Goal: Task Accomplishment & Management: Use online tool/utility

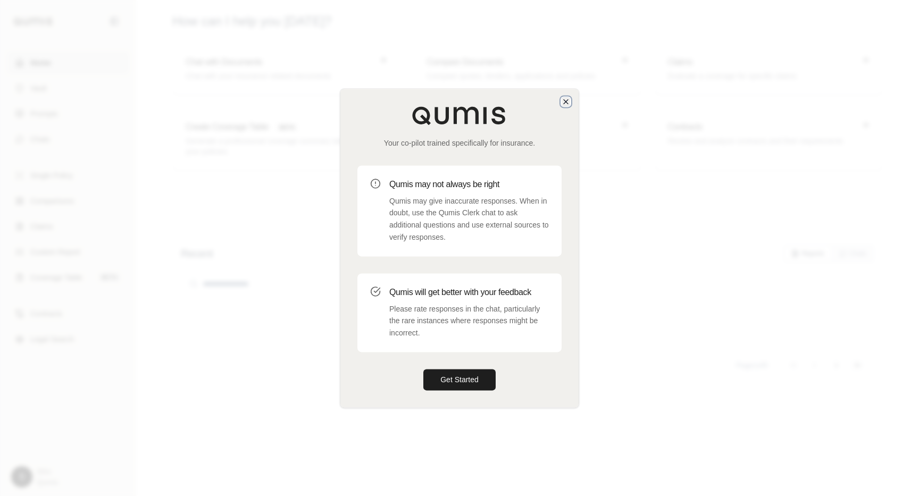
click at [568, 100] on icon "button" at bounding box center [566, 101] width 9 height 9
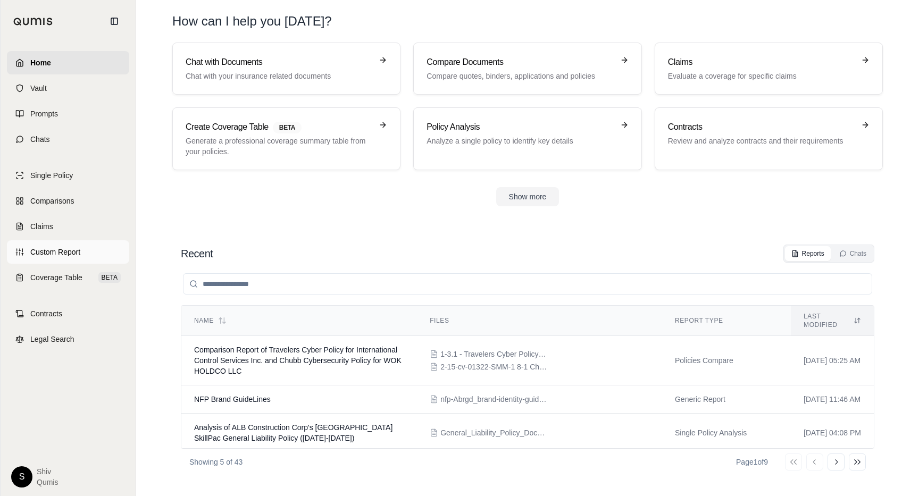
click at [64, 255] on span "Custom Report" at bounding box center [55, 252] width 50 height 11
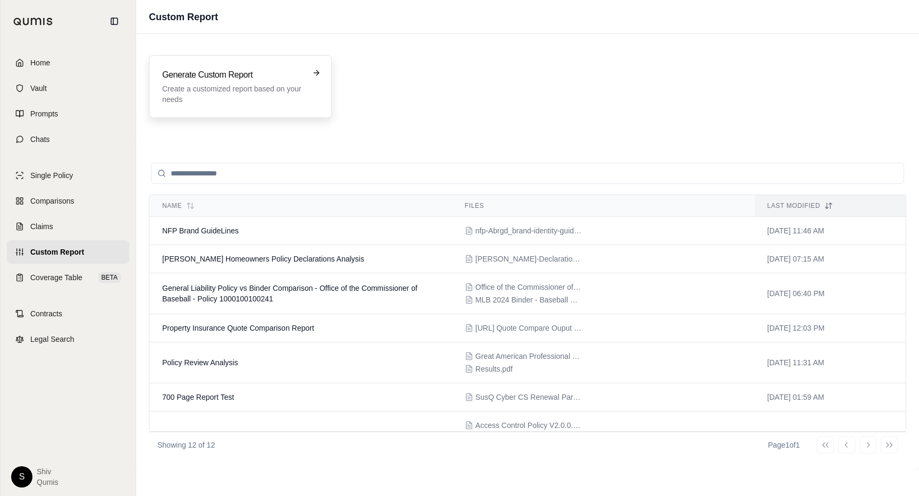
click at [248, 91] on p "Create a customized report based on your needs" at bounding box center [232, 94] width 141 height 21
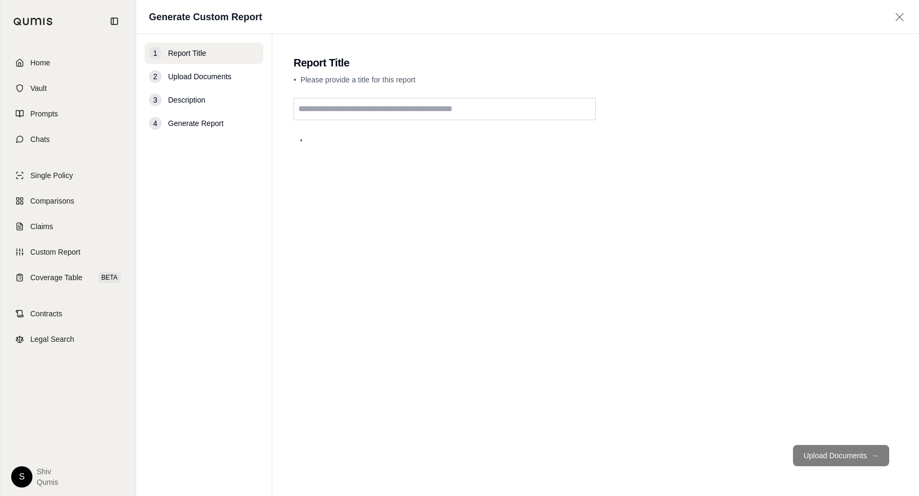
click at [358, 107] on input "text" at bounding box center [445, 109] width 302 height 22
type input "**********"
click at [845, 456] on button "Upload Documents →" at bounding box center [841, 455] width 96 height 21
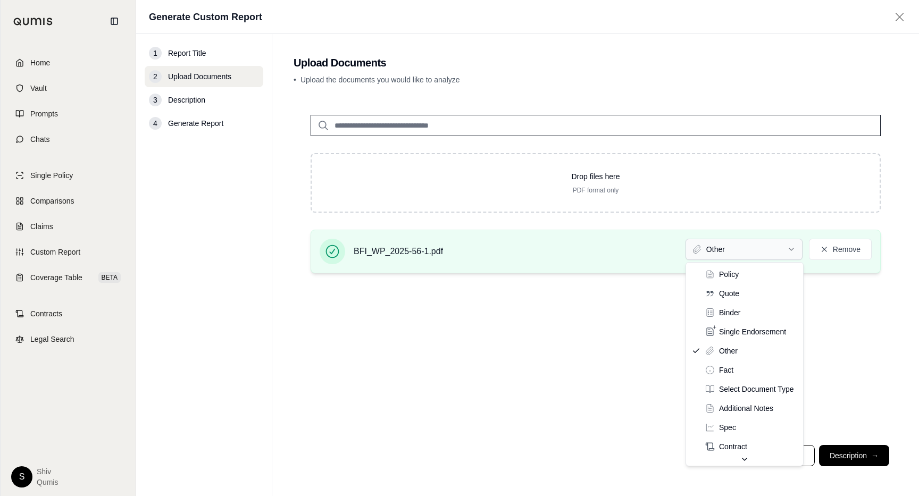
click at [761, 253] on html "Home Vault Prompts Chats Single Policy Comparisons Claims Custom Report Coverag…" at bounding box center [459, 248] width 919 height 496
click at [858, 381] on html "Home Vault Prompts Chats Single Policy Comparisons Claims Custom Report Coverag…" at bounding box center [459, 248] width 919 height 496
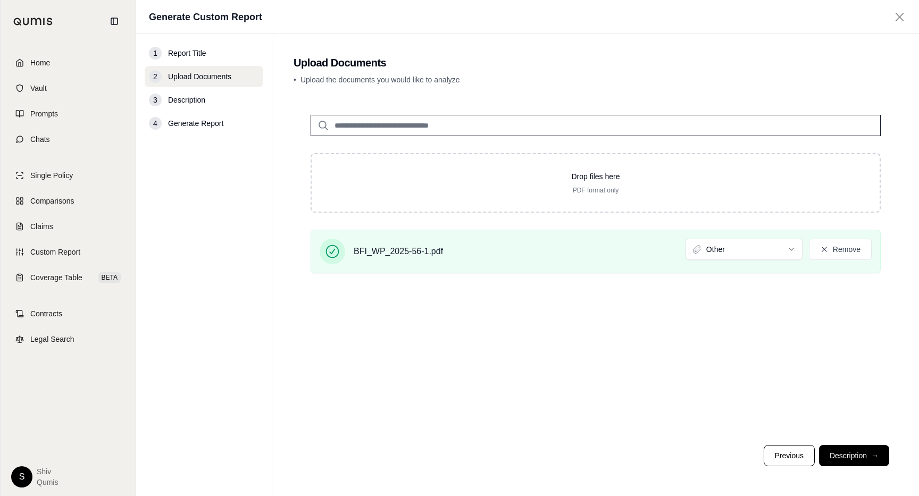
click at [852, 448] on button "Description →" at bounding box center [854, 455] width 70 height 21
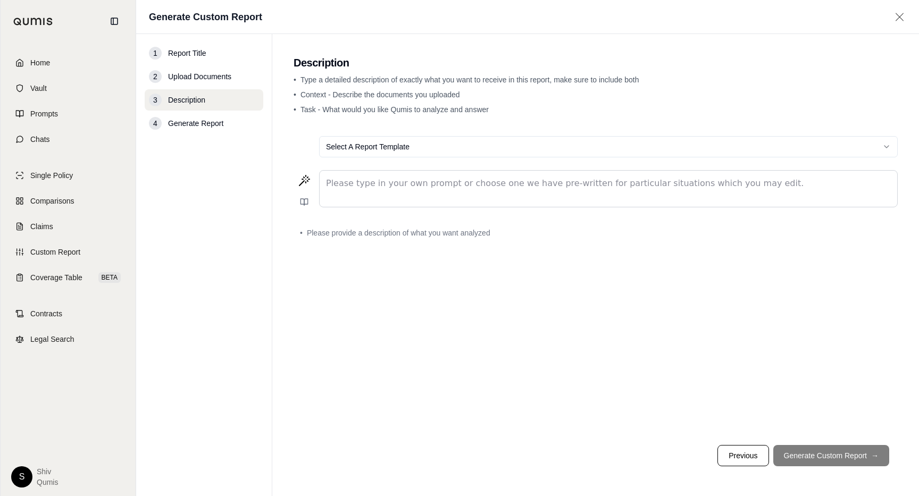
click at [434, 190] on div "editable markdown" at bounding box center [609, 189] width 578 height 36
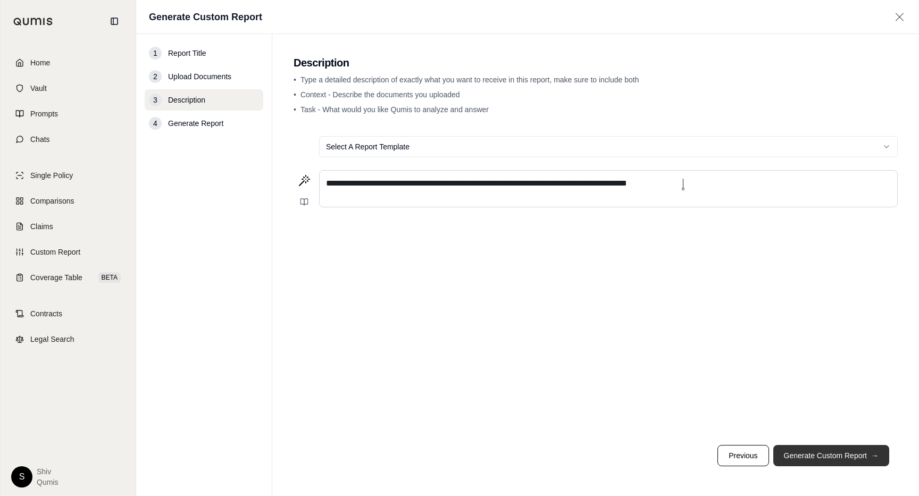
click at [818, 446] on button "Generate Custom Report →" at bounding box center [831, 455] width 116 height 21
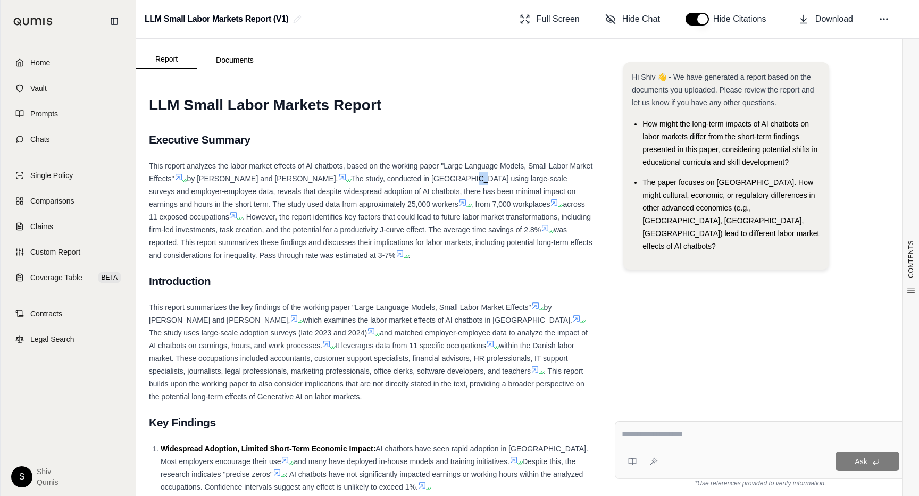
drag, startPoint x: 474, startPoint y: 176, endPoint x: 470, endPoint y: 185, distance: 9.8
click at [470, 185] on div "This report analyzes the labor market effects of AI chatbots, based on the work…" at bounding box center [371, 211] width 444 height 102
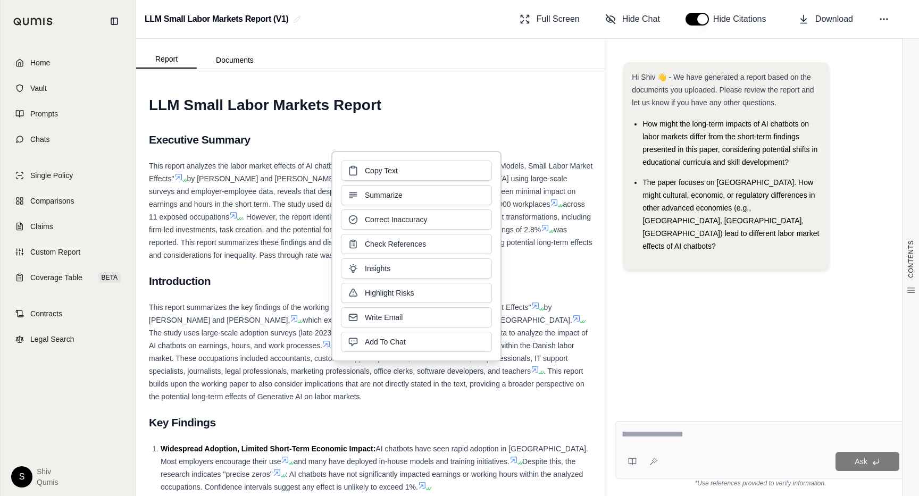
click at [276, 201] on span "The study, conducted in [GEOGRAPHIC_DATA] using large-scale surveys and employe…" at bounding box center [362, 191] width 427 height 34
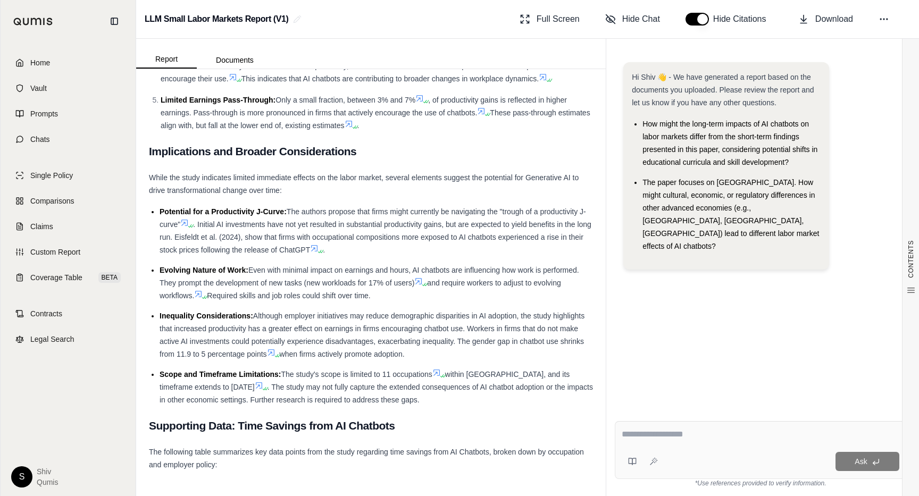
scroll to position [553, 0]
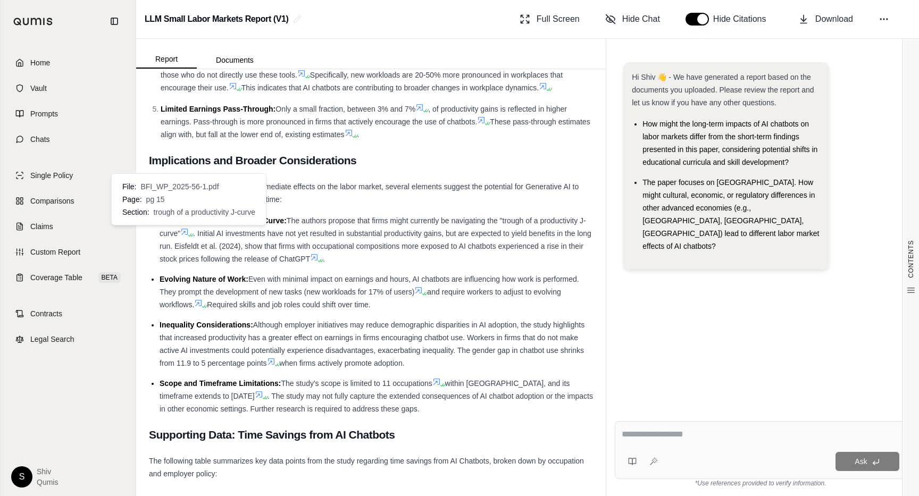
click at [194, 233] on icon at bounding box center [192, 235] width 6 height 6
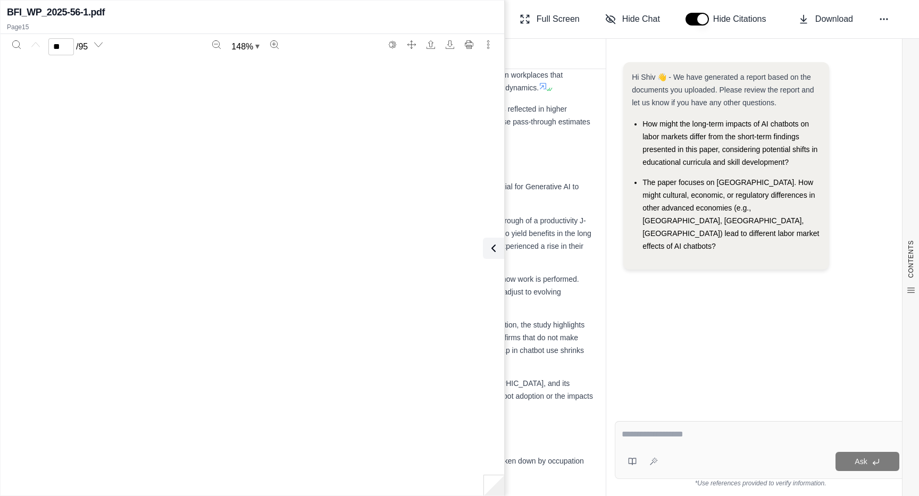
scroll to position [9241, 0]
type input "**"
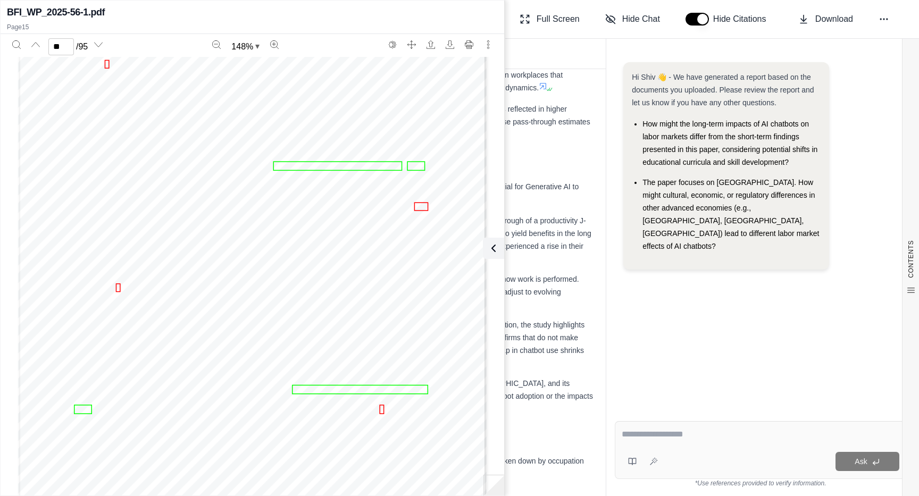
scroll to position [9468, 0]
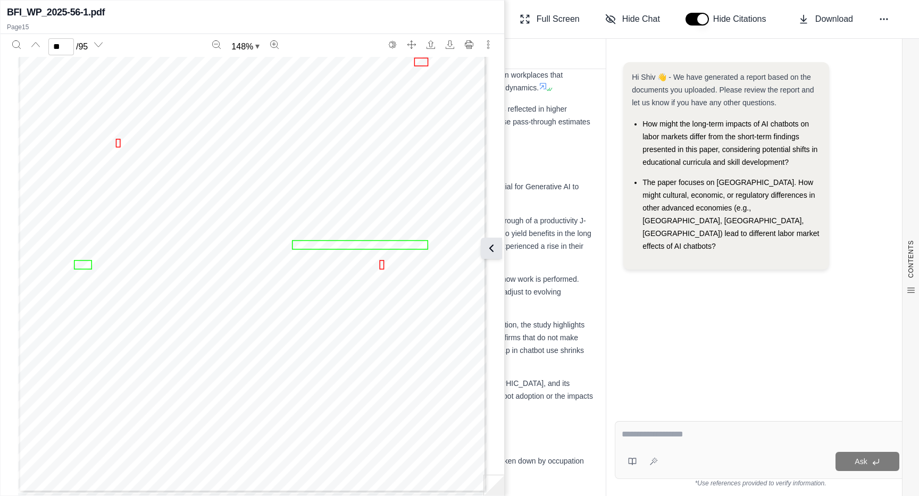
click at [499, 246] on button at bounding box center [491, 248] width 21 height 21
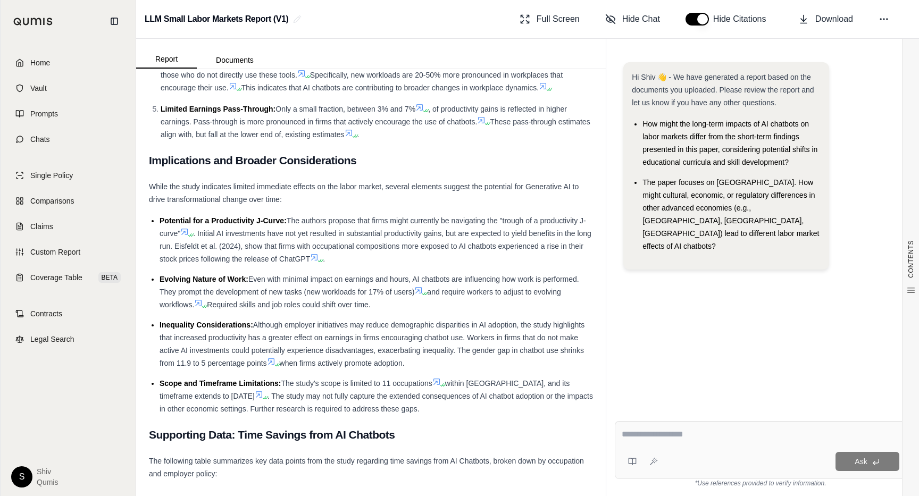
click at [318, 259] on icon at bounding box center [314, 257] width 6 height 6
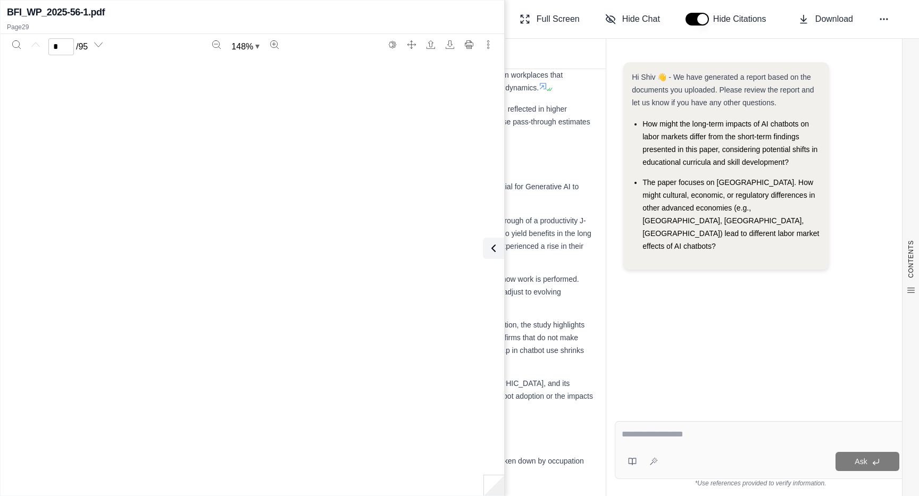
type input "**"
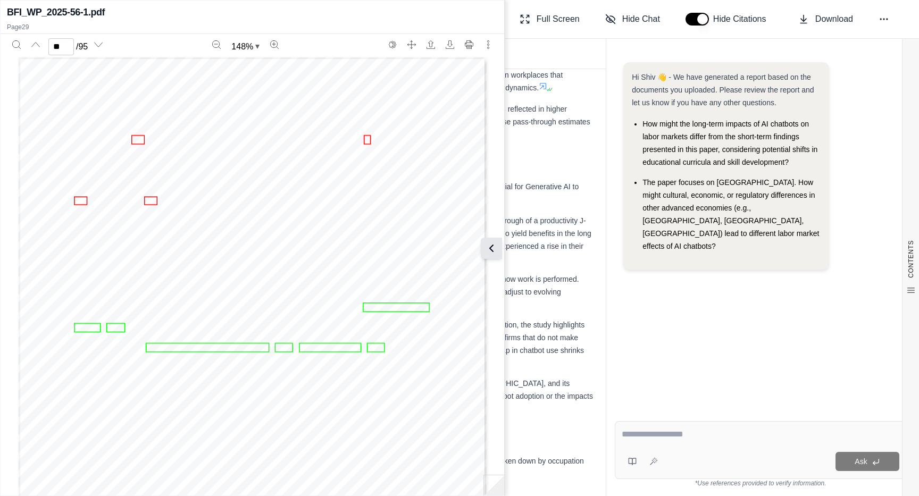
click at [502, 252] on button at bounding box center [491, 248] width 21 height 21
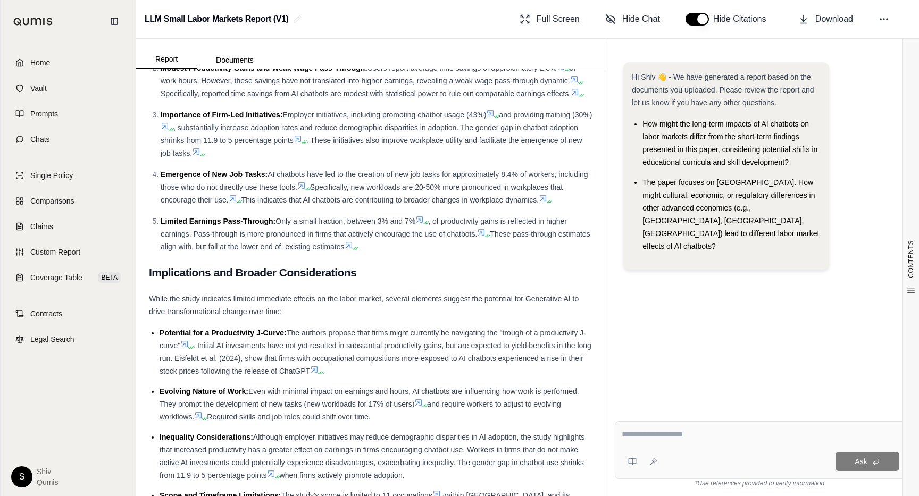
scroll to position [520, 0]
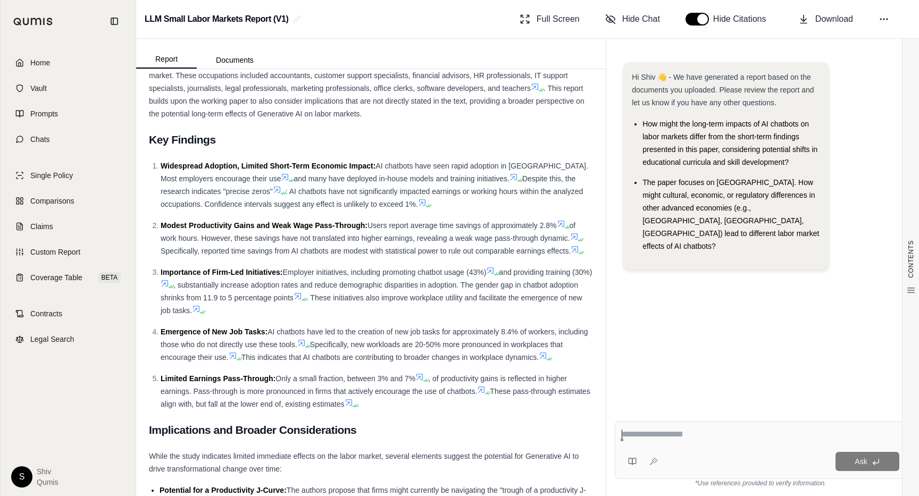
scroll to position [317, 0]
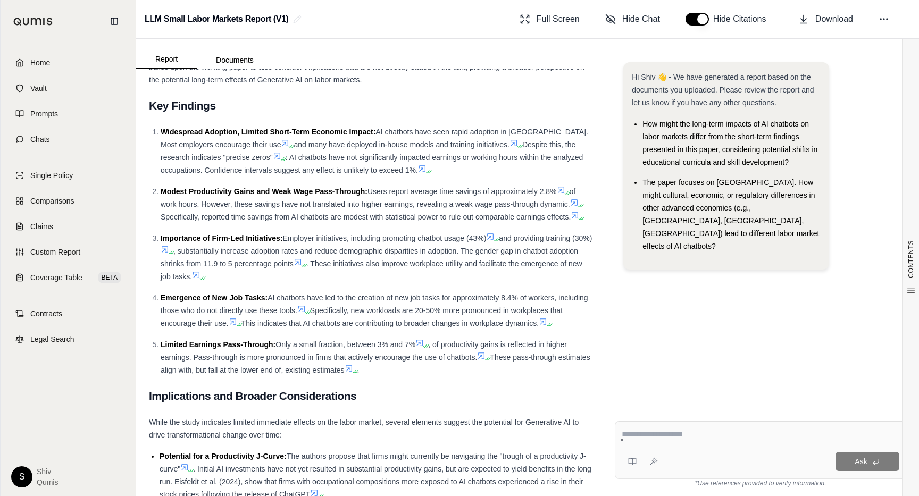
click at [494, 239] on icon at bounding box center [490, 236] width 9 height 9
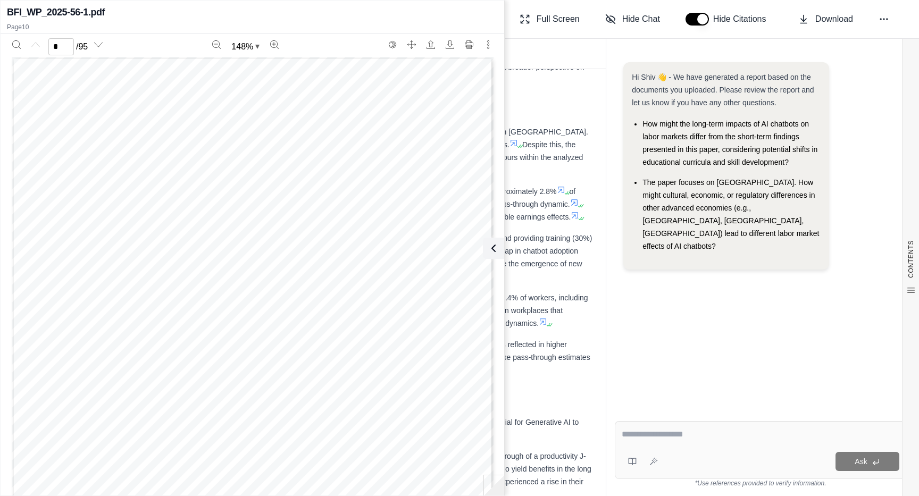
scroll to position [5927, 0]
type input "**"
click at [494, 239] on button at bounding box center [493, 248] width 21 height 21
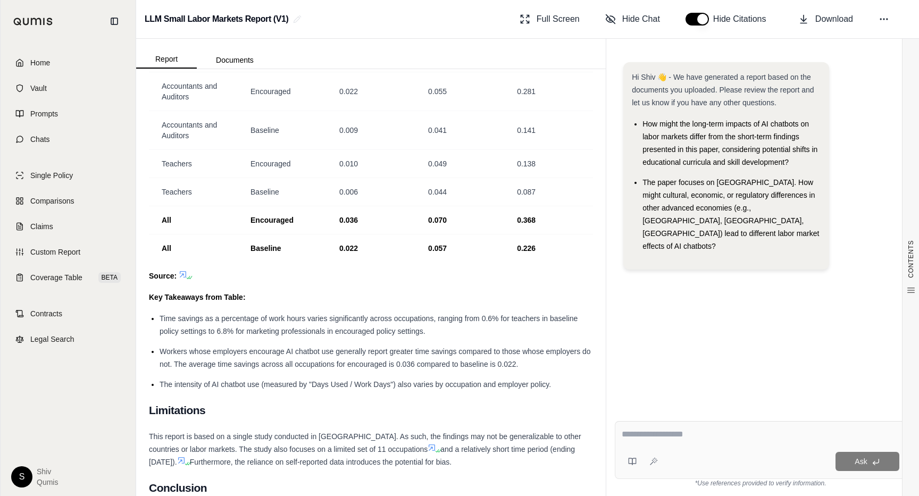
scroll to position [1736, 0]
